Goal: Navigation & Orientation: Find specific page/section

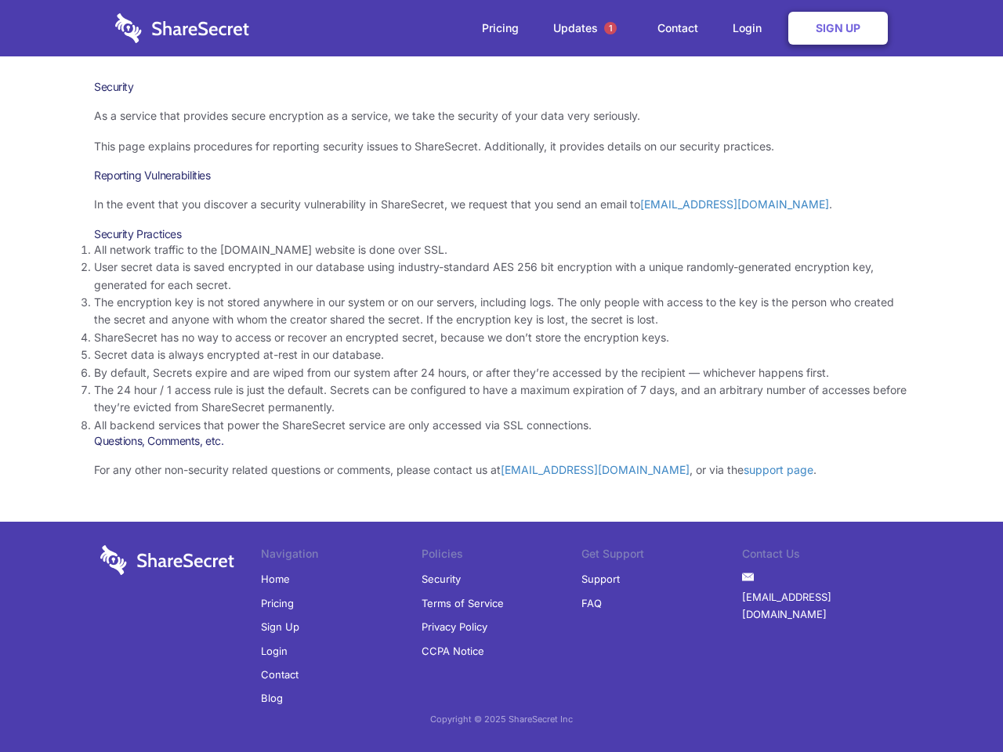
click at [501, 376] on li "By default, Secrets expire and are wiped from our system after 24 hours, or aft…" at bounding box center [501, 372] width 815 height 17
click at [610, 28] on span "1" at bounding box center [610, 28] width 13 height 13
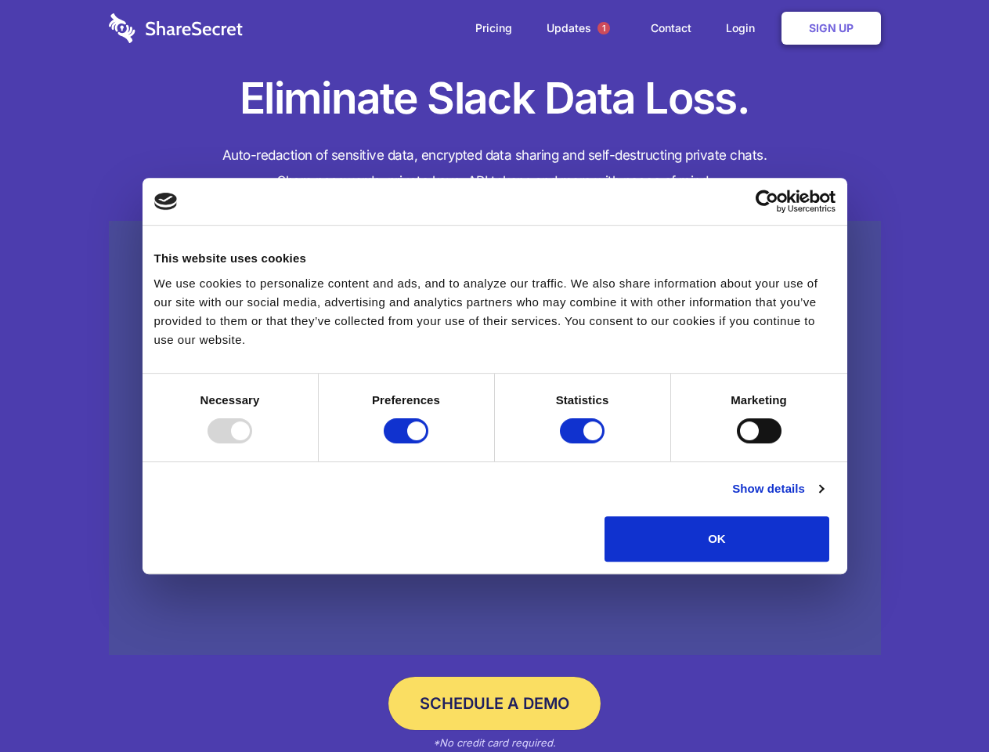
click at [252, 443] on div at bounding box center [230, 430] width 45 height 25
click at [428, 443] on input "Preferences" at bounding box center [406, 430] width 45 height 25
checkbox input "false"
click at [584, 443] on input "Statistics" at bounding box center [582, 430] width 45 height 25
checkbox input "false"
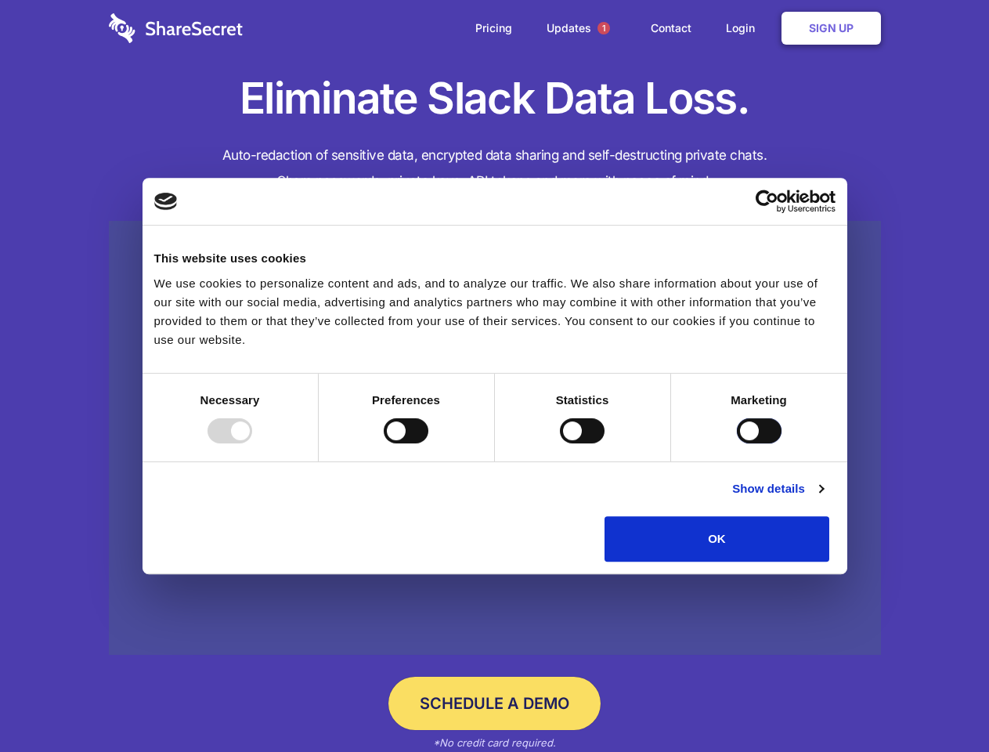
click at [737, 443] on input "Marketing" at bounding box center [759, 430] width 45 height 25
checkbox input "true"
click at [823, 498] on link "Show details" at bounding box center [777, 488] width 91 height 19
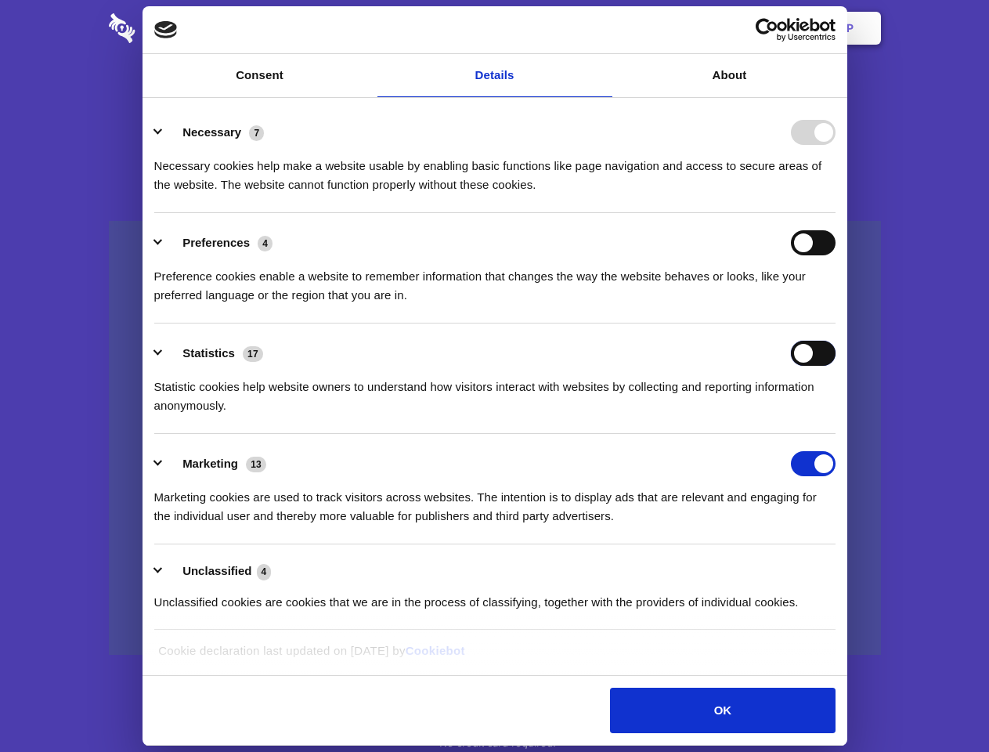
click at [836, 415] on div "Statistics 17 Statistic cookies help website owners to understand how visitors …" at bounding box center [494, 378] width 681 height 74
click at [603, 28] on span "1" at bounding box center [604, 28] width 13 height 13
